Goal: Check status: Check status

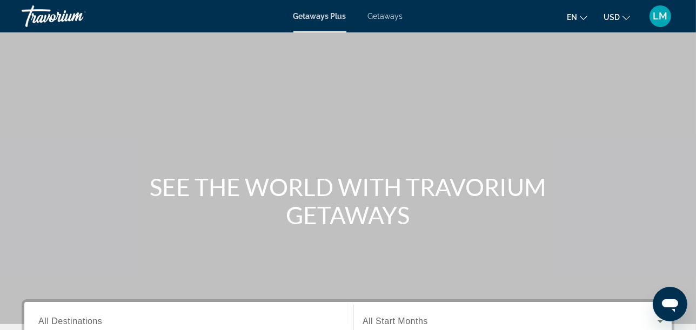
click at [663, 20] on span "LM" at bounding box center [660, 16] width 15 height 11
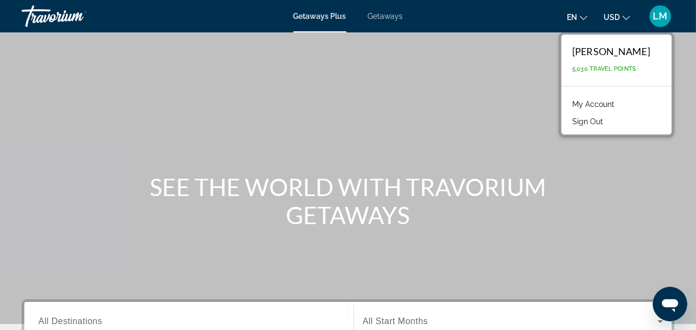
click at [604, 106] on link "My Account" at bounding box center [593, 104] width 53 height 14
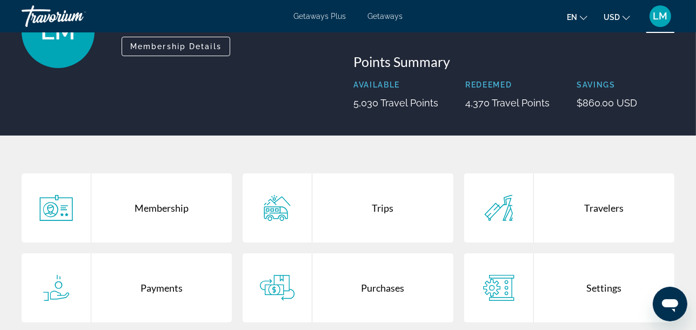
scroll to position [120, 0]
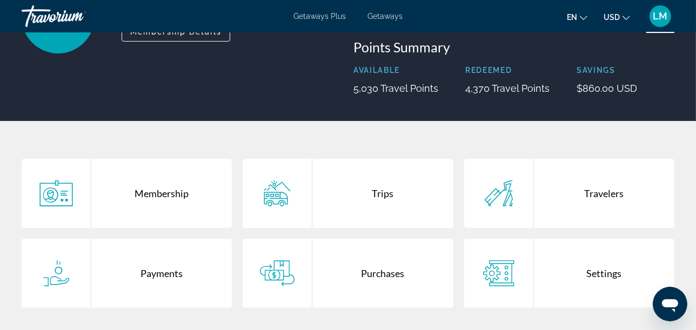
click at [375, 275] on div "Purchases" at bounding box center [382, 273] width 140 height 69
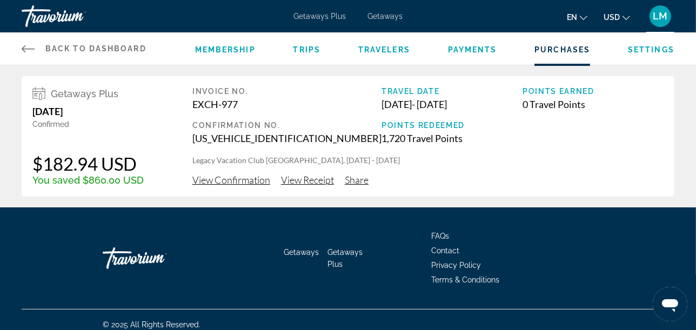
click at [241, 182] on span "View Confirmation" at bounding box center [231, 180] width 78 height 12
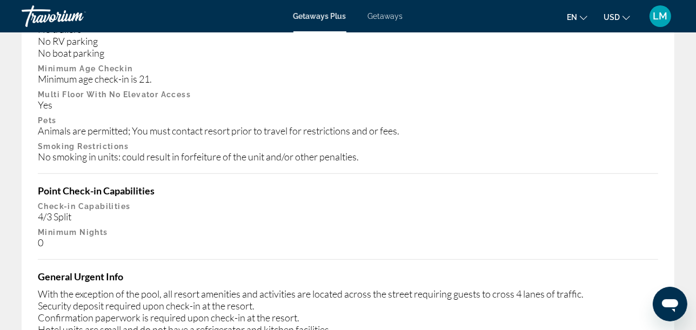
scroll to position [720, 0]
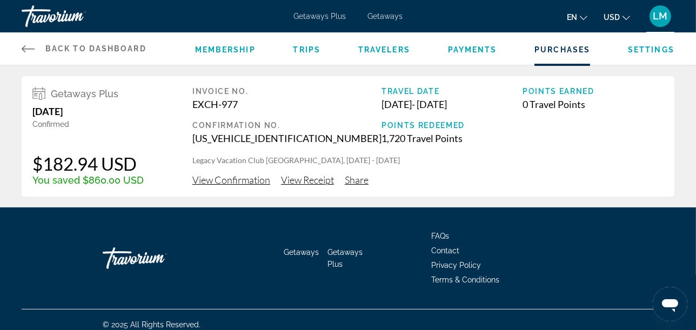
click at [304, 180] on span "View Receipt" at bounding box center [307, 180] width 53 height 12
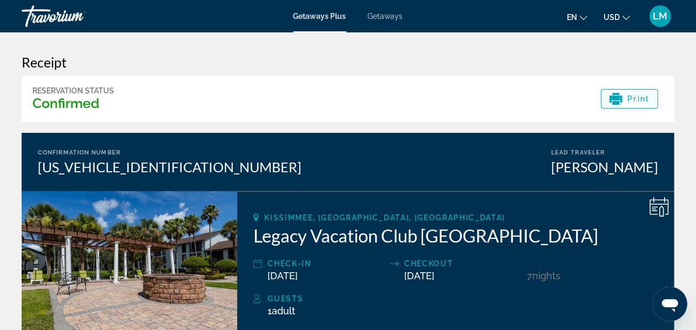
click at [635, 100] on span "Print" at bounding box center [639, 99] width 22 height 9
click at [656, 19] on span "LM" at bounding box center [660, 16] width 15 height 11
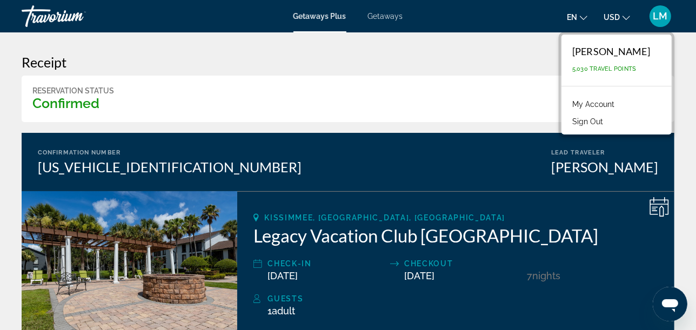
click at [599, 102] on link "My Account" at bounding box center [593, 104] width 53 height 14
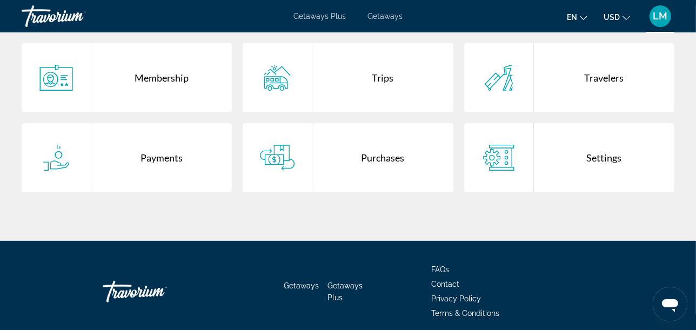
scroll to position [240, 0]
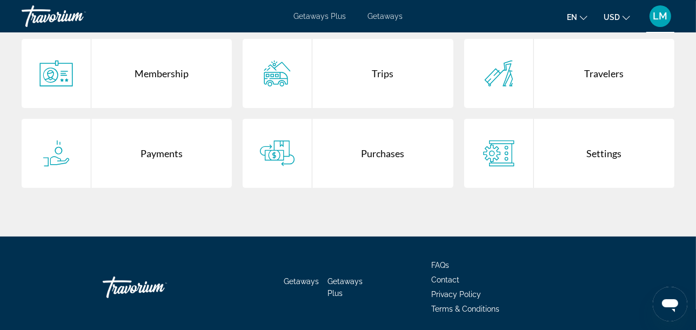
click at [376, 142] on div "Purchases" at bounding box center [382, 153] width 140 height 69
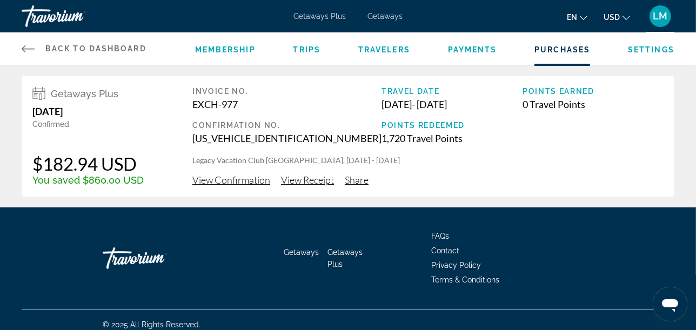
click at [312, 51] on span "Trips" at bounding box center [307, 49] width 28 height 9
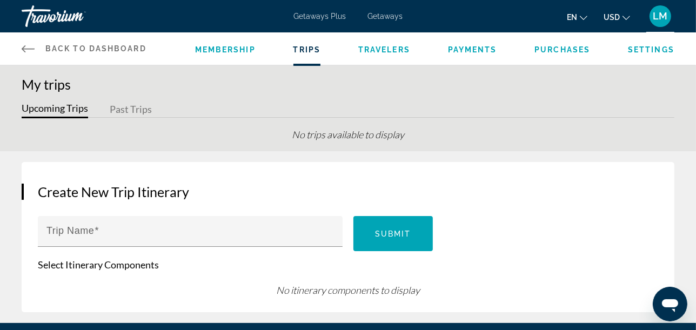
click at [134, 109] on button "Past Trips" at bounding box center [131, 110] width 42 height 17
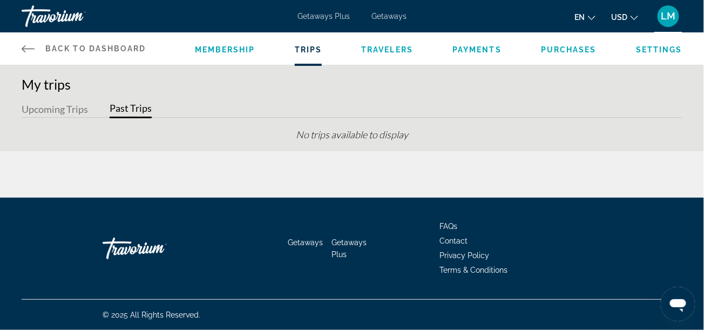
click at [54, 106] on button "Upcoming Trips" at bounding box center [55, 110] width 66 height 17
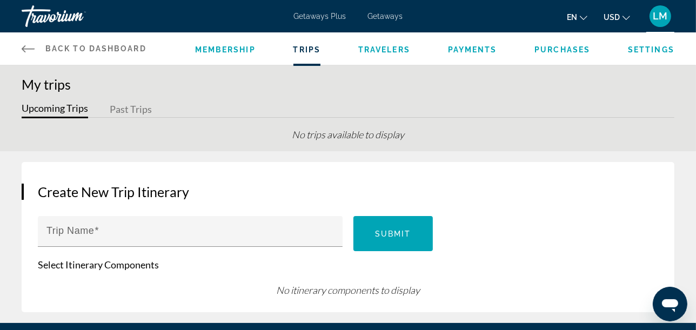
click at [575, 50] on span "Purchases" at bounding box center [562, 49] width 56 height 9
